Goal: Information Seeking & Learning: Find specific fact

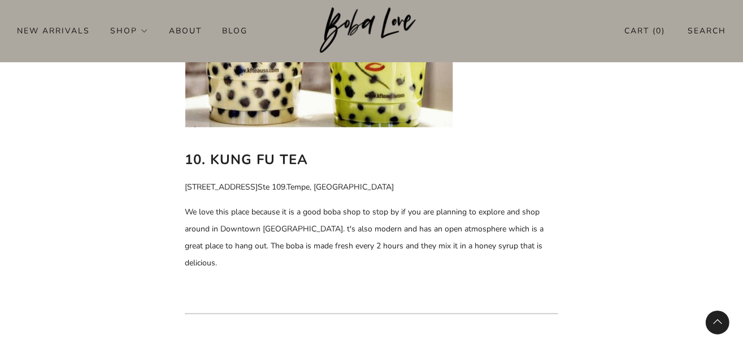
scroll to position [4553, 0]
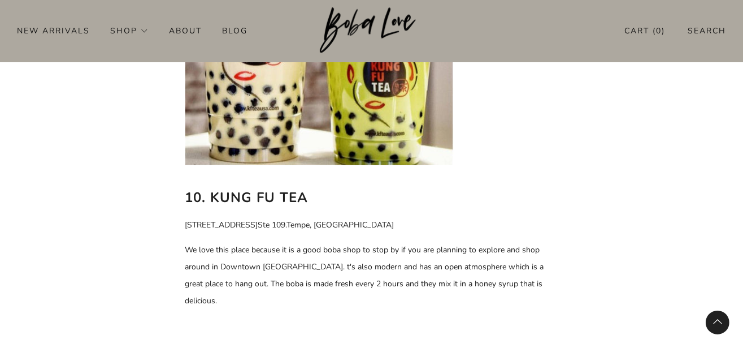
drag, startPoint x: 208, startPoint y: 196, endPoint x: 317, endPoint y: 196, distance: 108.5
click at [317, 196] on h2 "10. Kung Fu Tea" at bounding box center [371, 197] width 373 height 21
copy b "Kung Fu Tea"
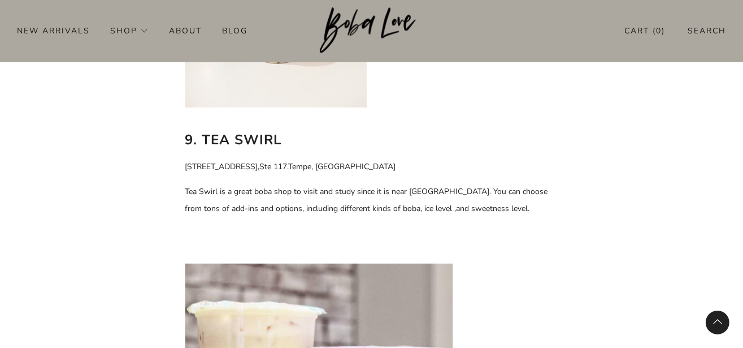
scroll to position [4093, 0]
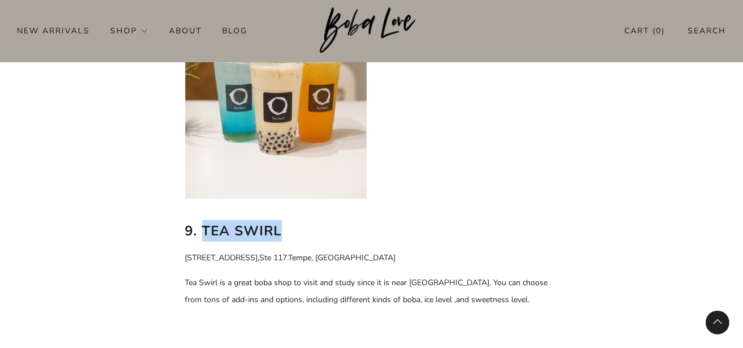
drag, startPoint x: 206, startPoint y: 230, endPoint x: 283, endPoint y: 229, distance: 76.9
click at [283, 229] on h2 "9. Tea Swirl" at bounding box center [371, 230] width 373 height 21
copy b "Tea Swirl"
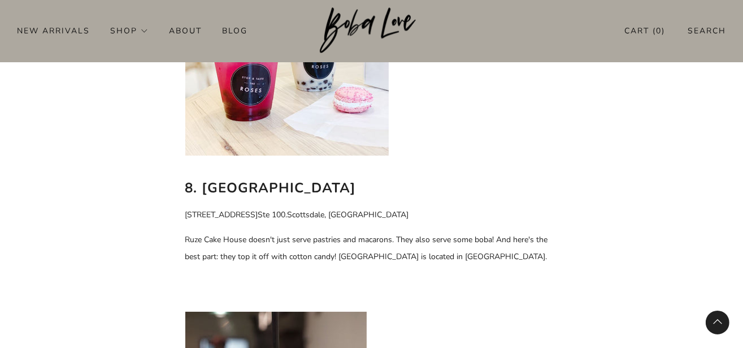
scroll to position [4125, 0]
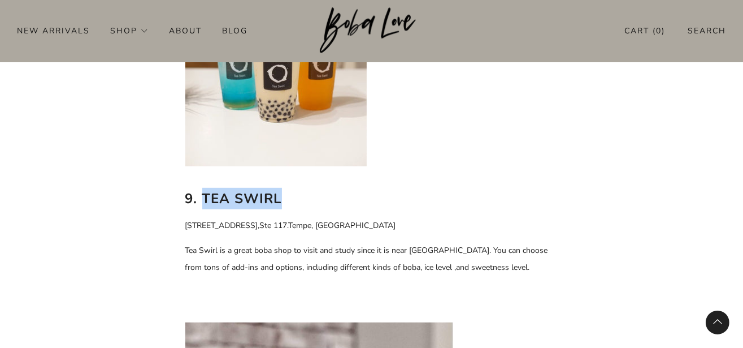
drag, startPoint x: 203, startPoint y: 193, endPoint x: 308, endPoint y: 197, distance: 104.7
click at [308, 197] on h2 "9. Tea Swirl" at bounding box center [371, 198] width 373 height 21
copy b "Tea Swirl"
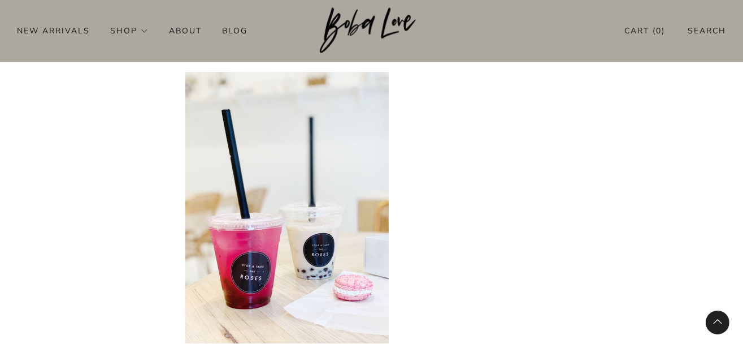
scroll to position [3710, 0]
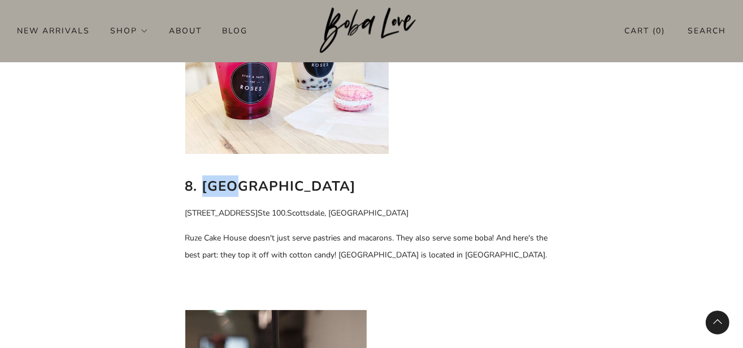
drag, startPoint x: 202, startPoint y: 182, endPoint x: 272, endPoint y: 187, distance: 70.3
click at [272, 187] on h2 "8. [GEOGRAPHIC_DATA]" at bounding box center [371, 185] width 373 height 21
copy b "Ruze"
